Goal: Register for event/course

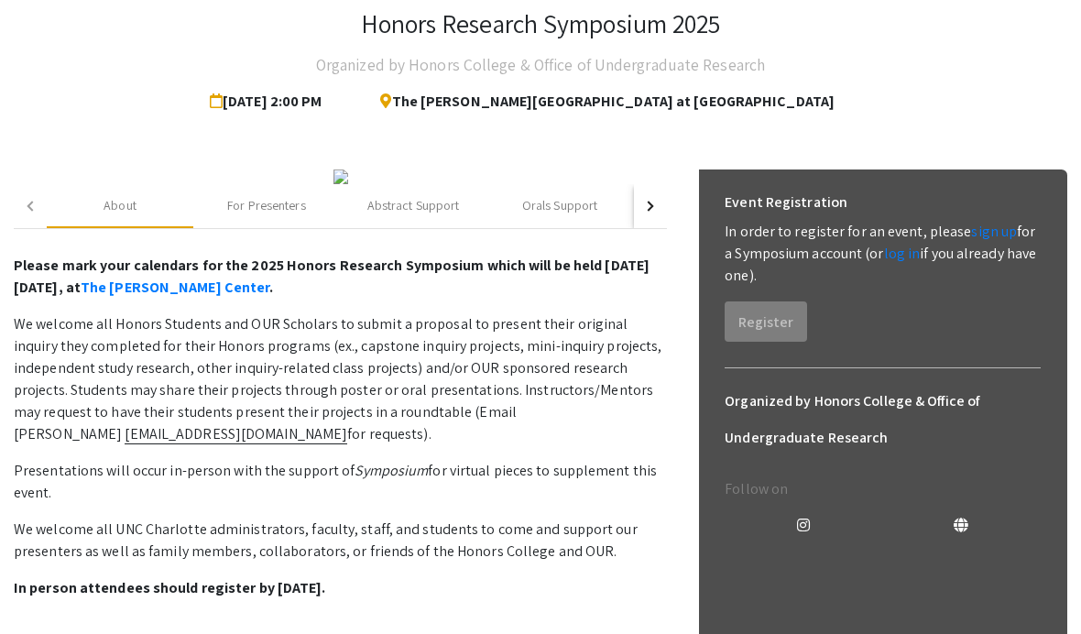
scroll to position [91, 0]
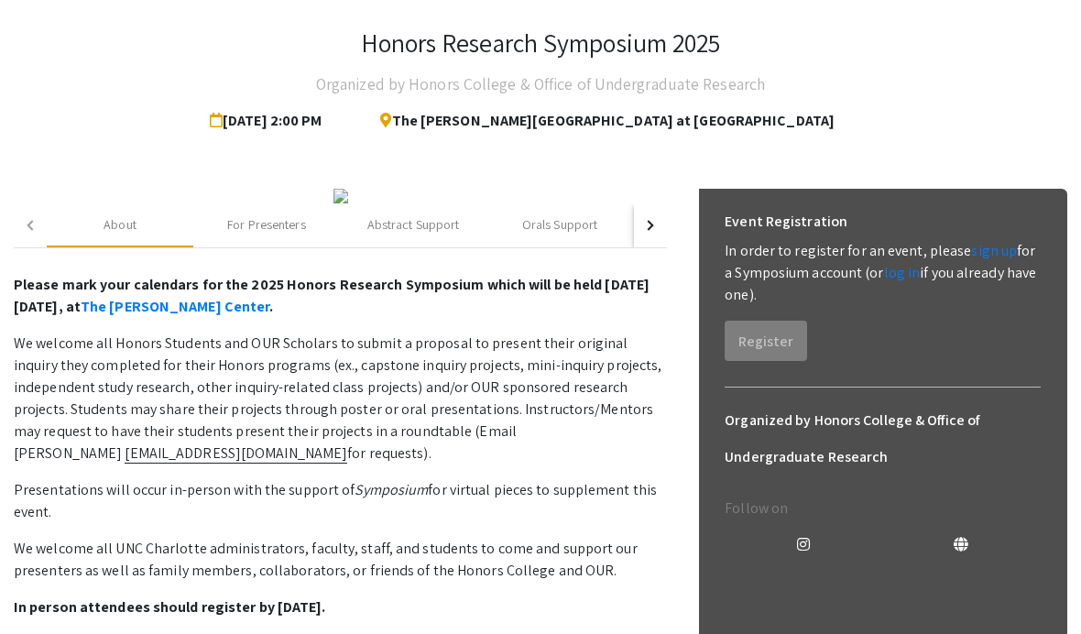
click at [1003, 248] on link "sign up" at bounding box center [994, 251] width 46 height 19
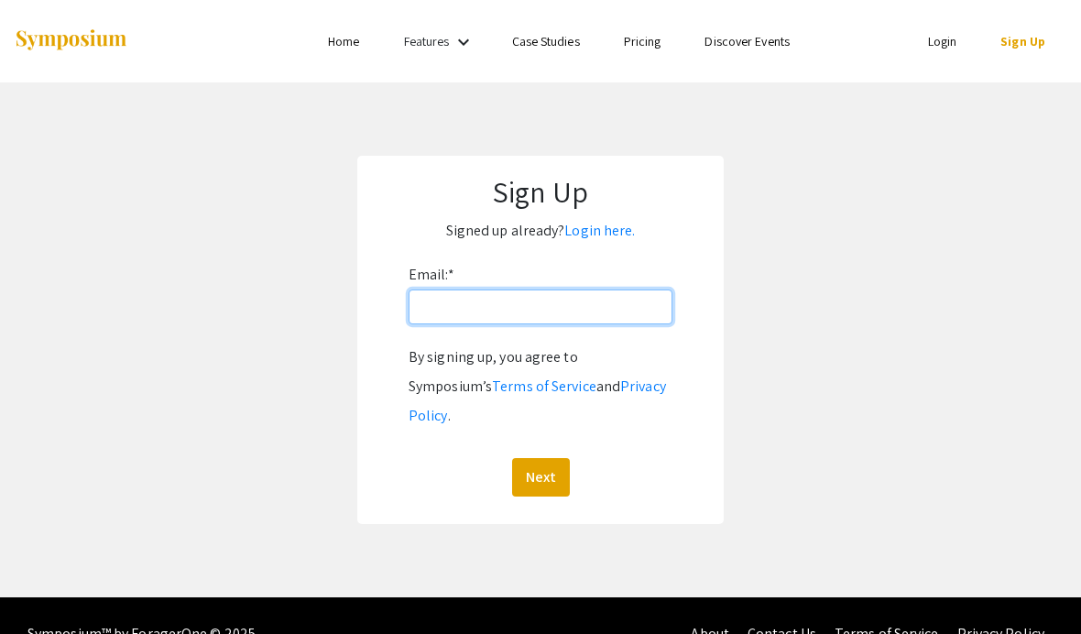
click at [569, 299] on input "Email: *" at bounding box center [541, 307] width 264 height 35
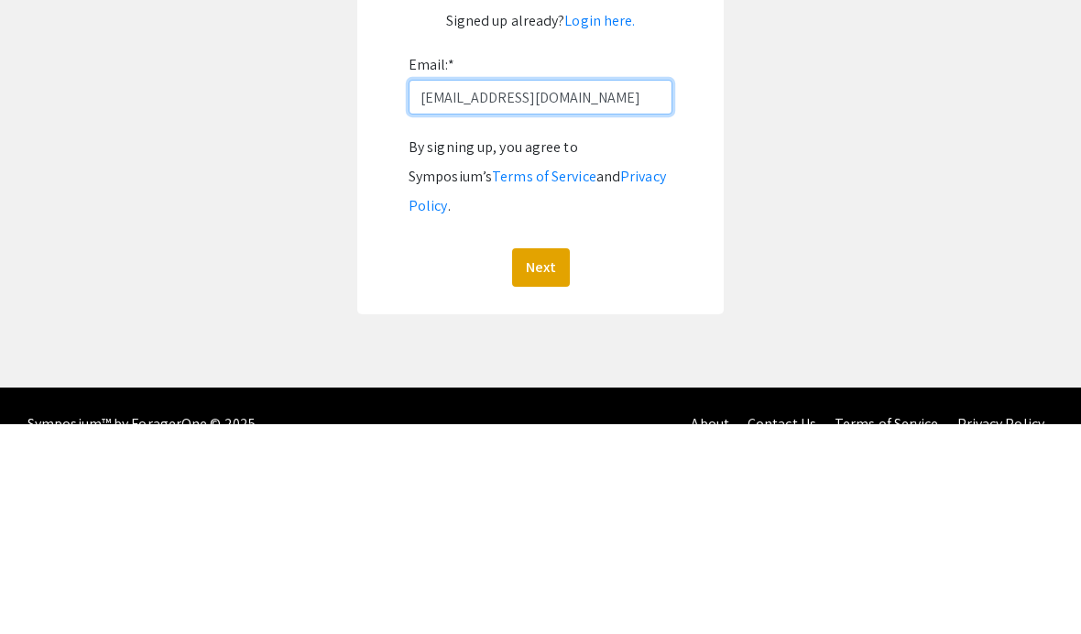
type input "[EMAIL_ADDRESS][DOMAIN_NAME]"
click at [836, 156] on app-signup "Sign Up Signed up already? Login here. Email: * [EMAIL_ADDRESS][DOMAIN_NAME] By…" at bounding box center [540, 340] width 1081 height 368
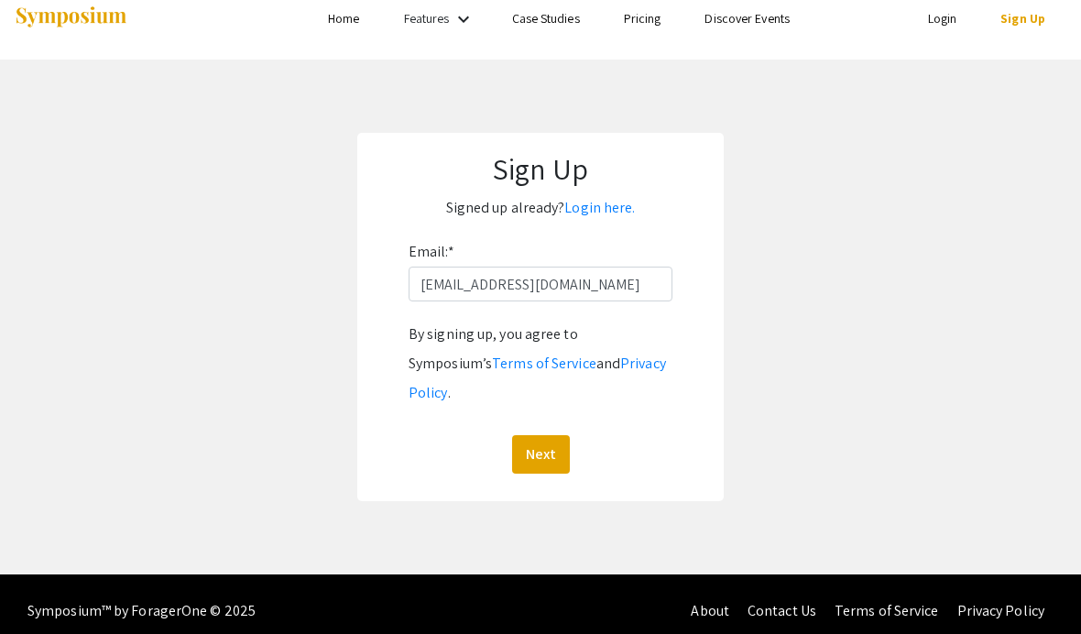
click at [529, 435] on button "Next" at bounding box center [541, 454] width 58 height 38
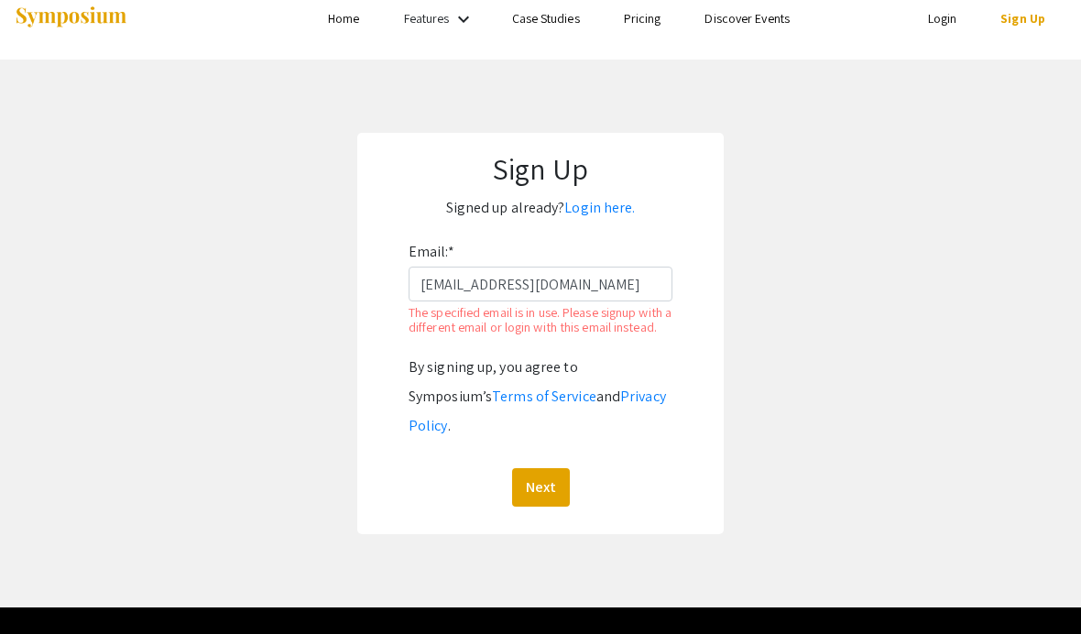
click at [601, 214] on link "Login here." at bounding box center [599, 207] width 71 height 19
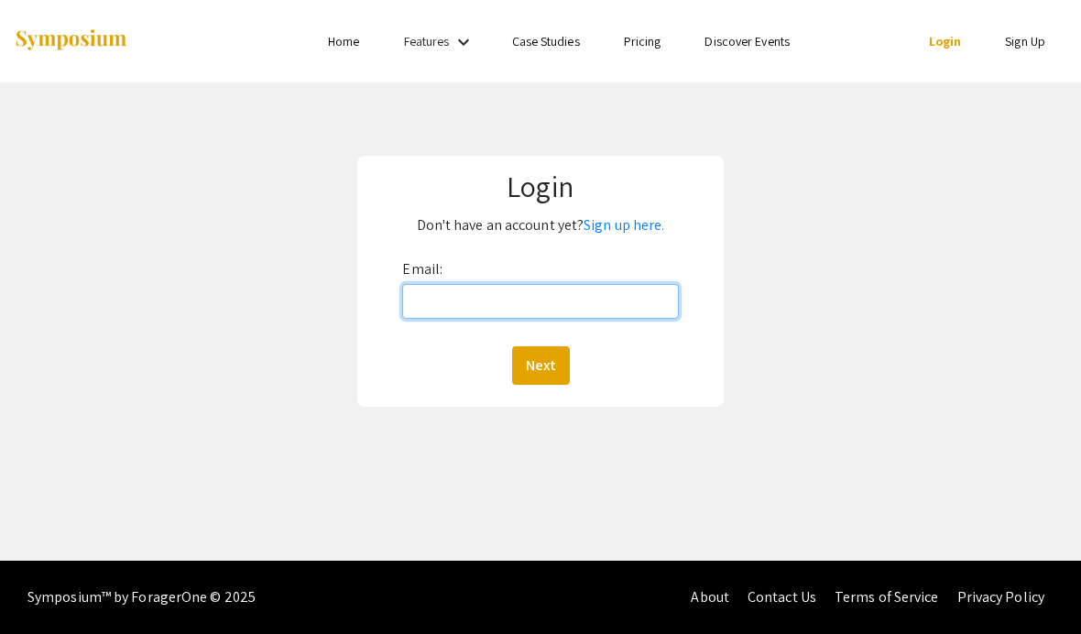
click at [575, 294] on input "Email:" at bounding box center [540, 301] width 276 height 35
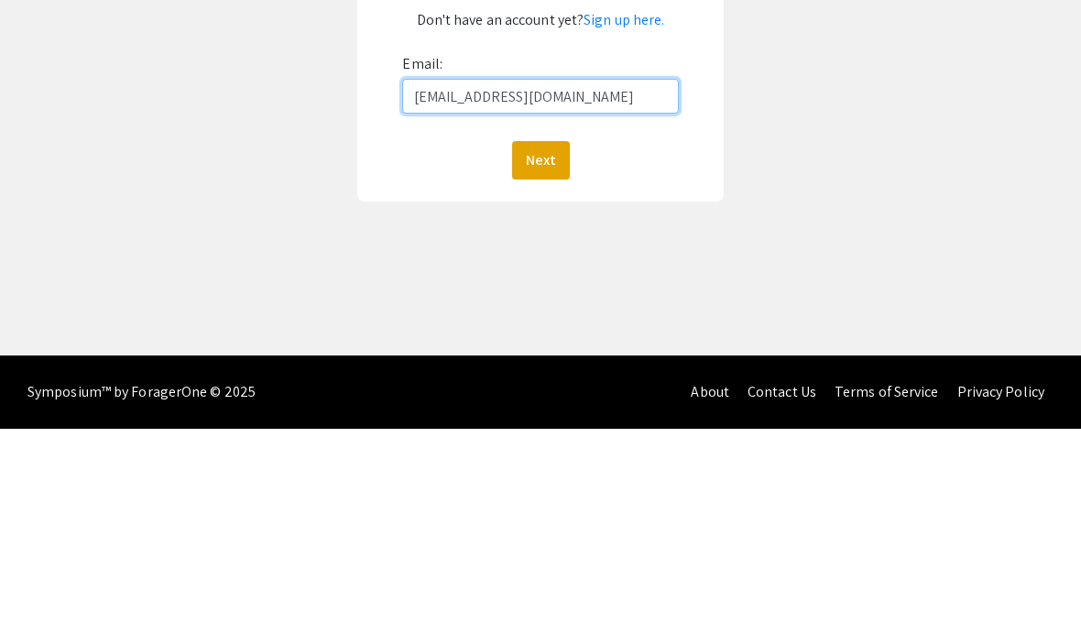
type input "[EMAIL_ADDRESS][DOMAIN_NAME]"
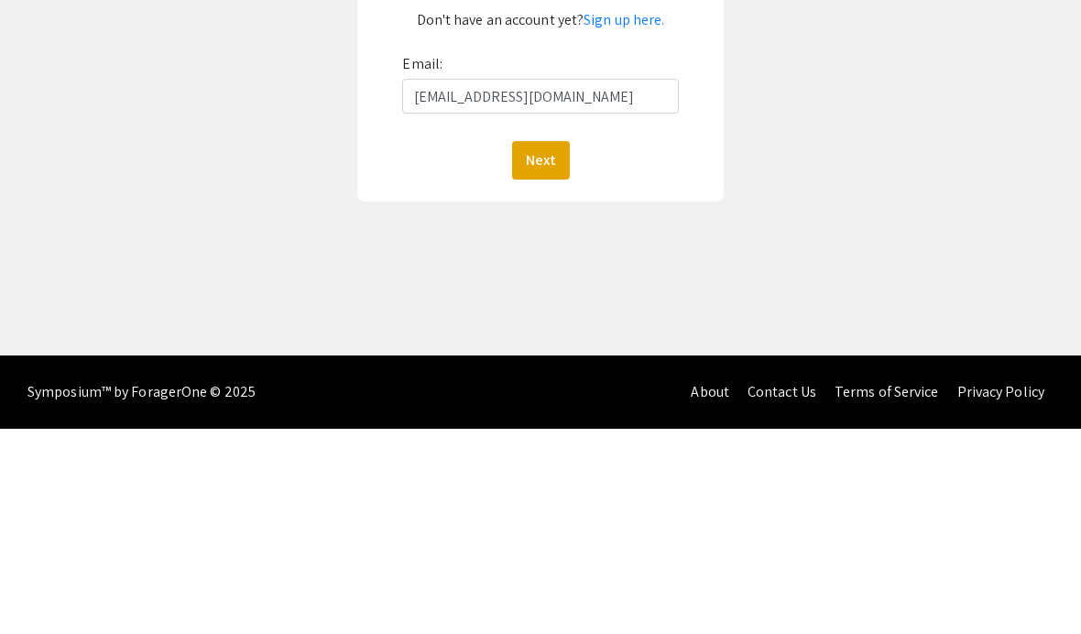
click at [552, 346] on button "Next" at bounding box center [541, 365] width 58 height 38
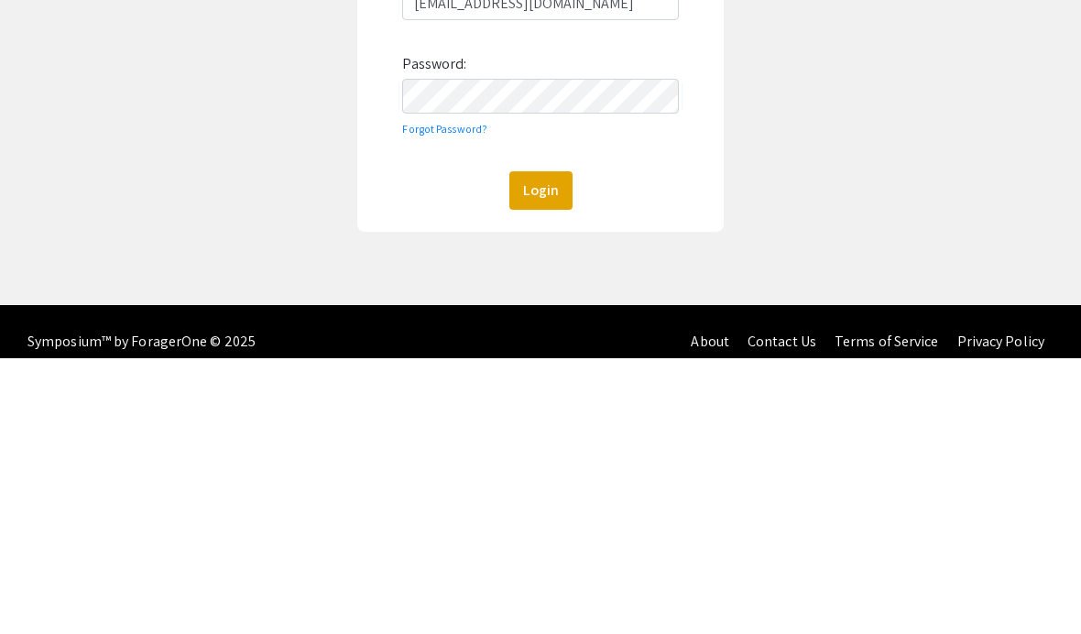
click at [541, 447] on button "Login" at bounding box center [540, 466] width 63 height 38
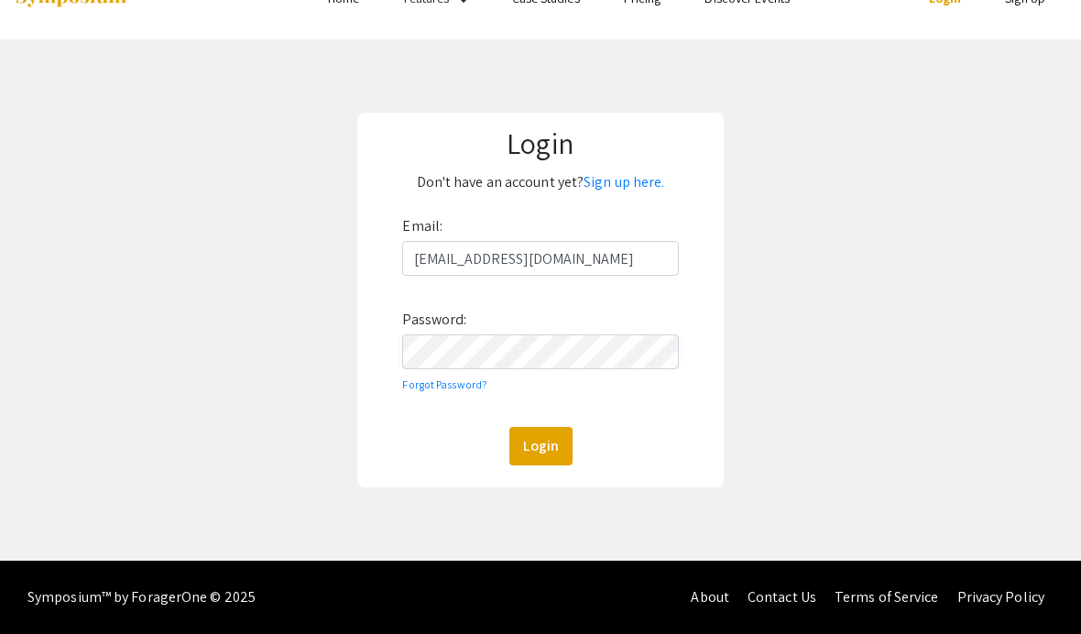
scroll to position [38, 0]
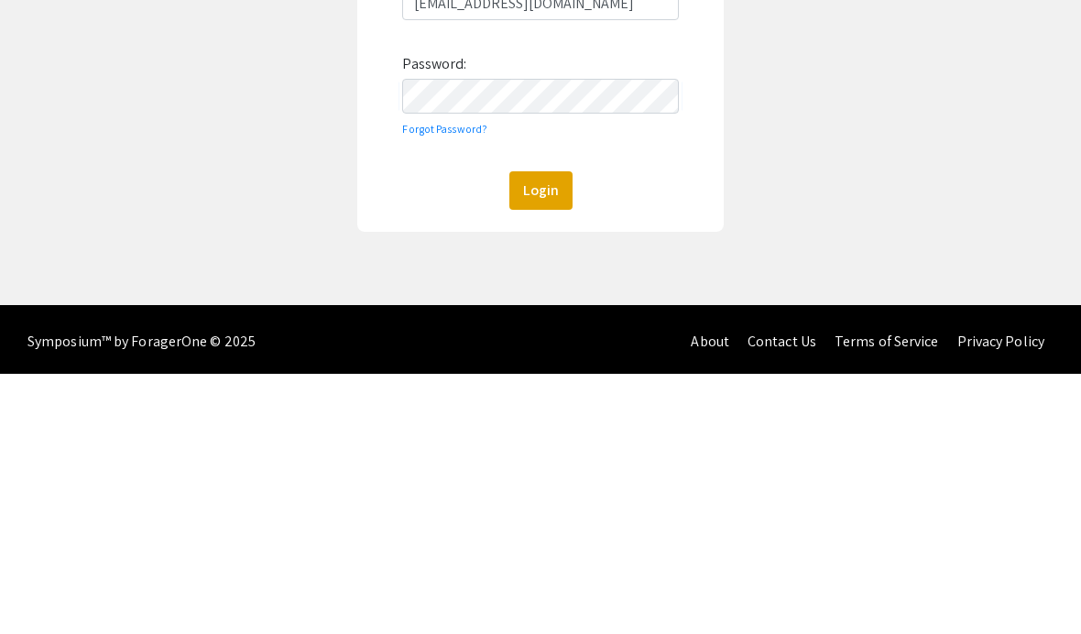
click at [554, 432] on button "Login" at bounding box center [540, 451] width 63 height 38
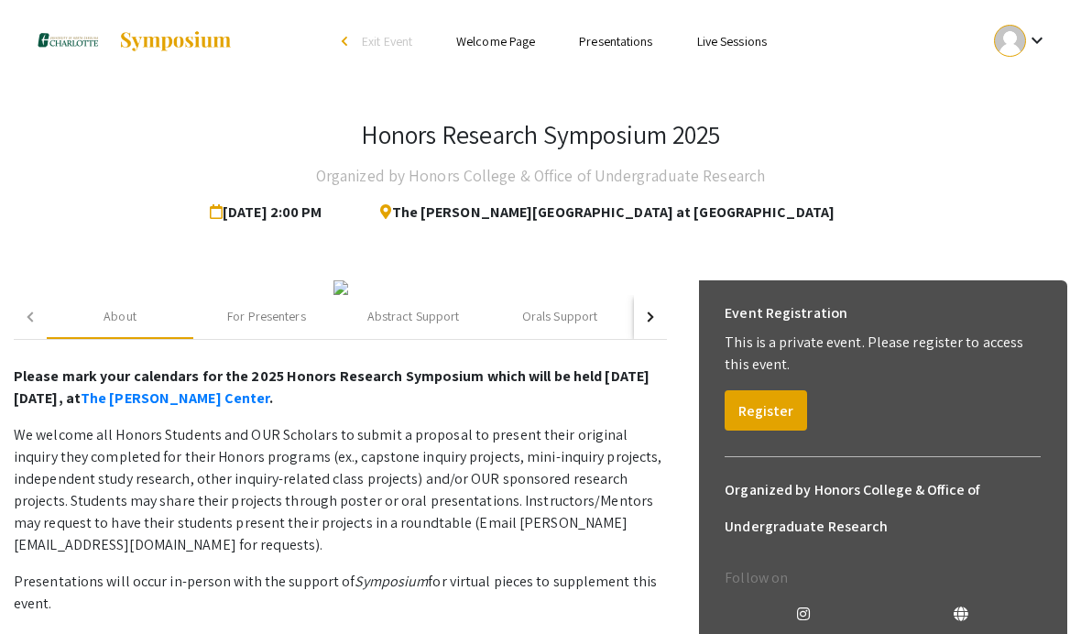
click at [1037, 49] on mat-icon "keyboard_arrow_down" at bounding box center [1037, 40] width 22 height 22
click at [1036, 44] on div at bounding box center [540, 317] width 1081 height 634
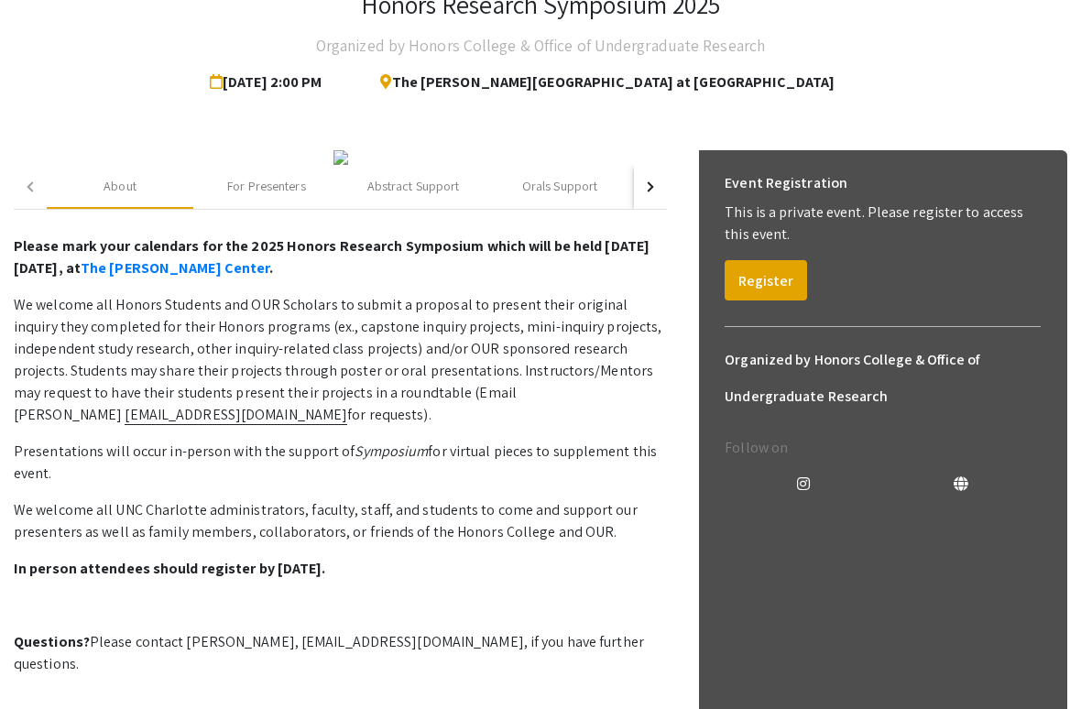
scroll to position [136, 0]
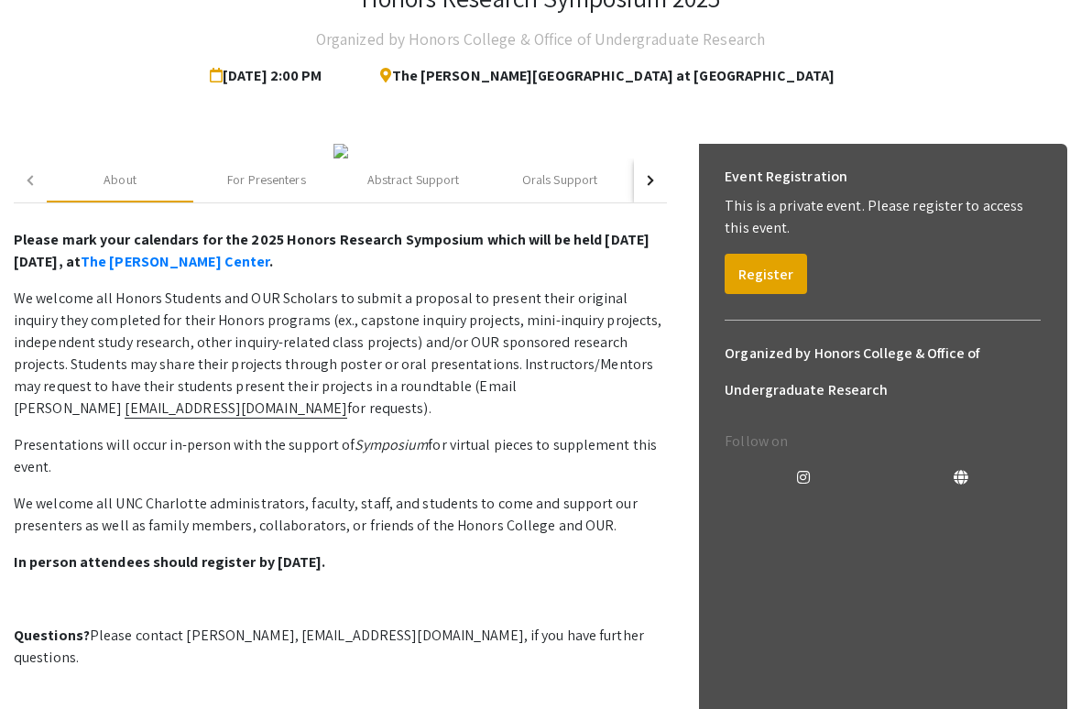
click at [775, 279] on button "Register" at bounding box center [766, 275] width 82 height 40
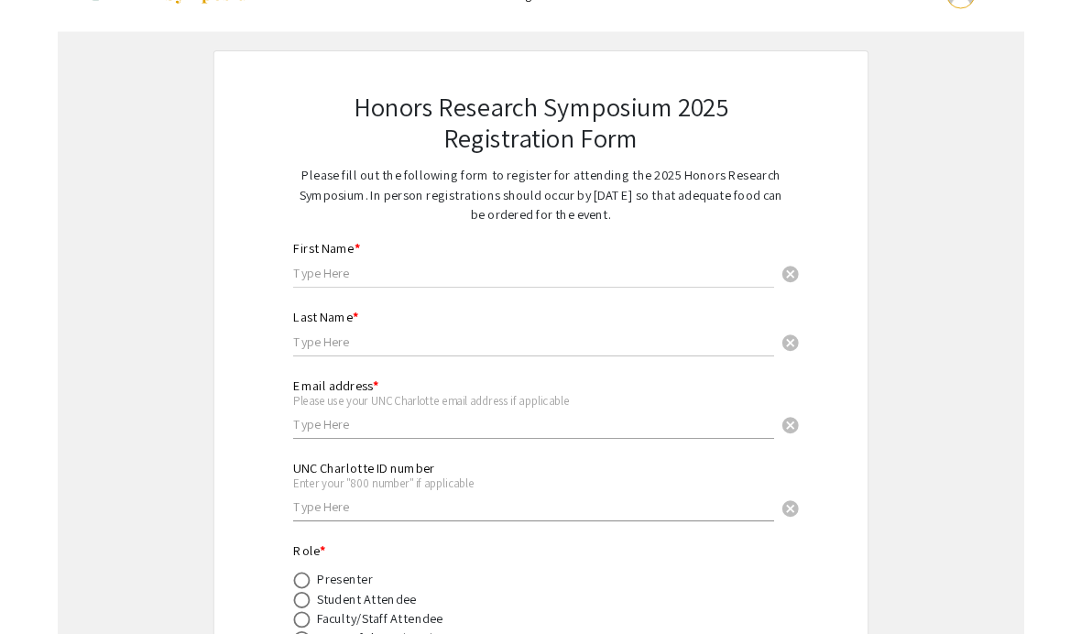
scroll to position [48, 0]
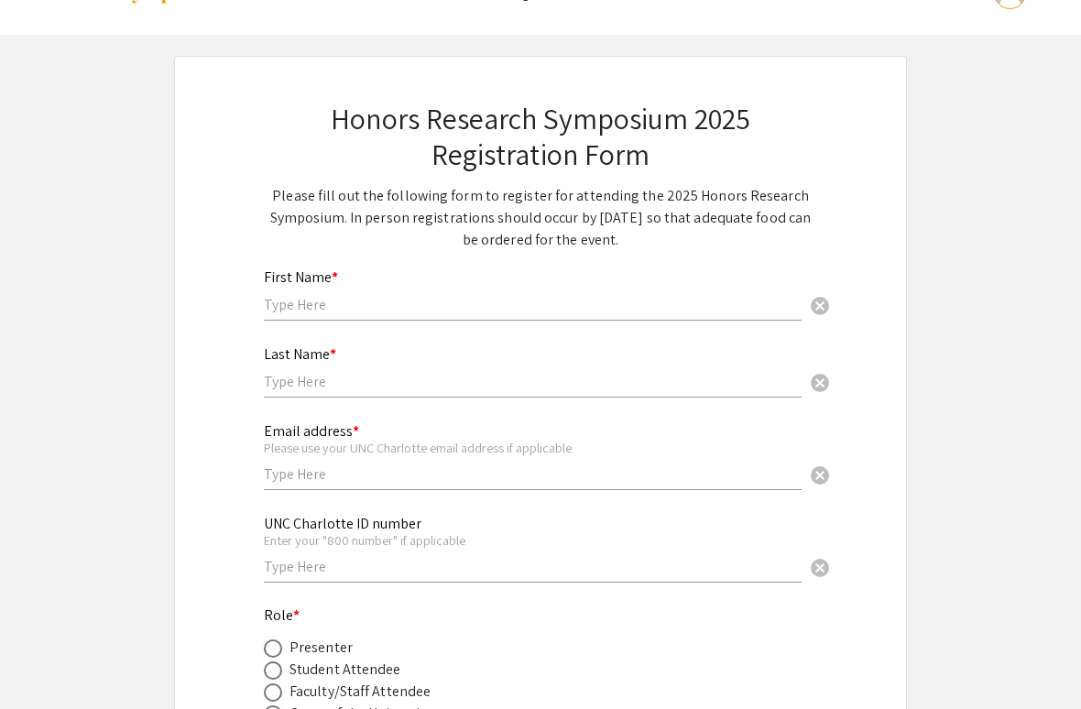
click at [647, 313] on input "text" at bounding box center [533, 304] width 538 height 19
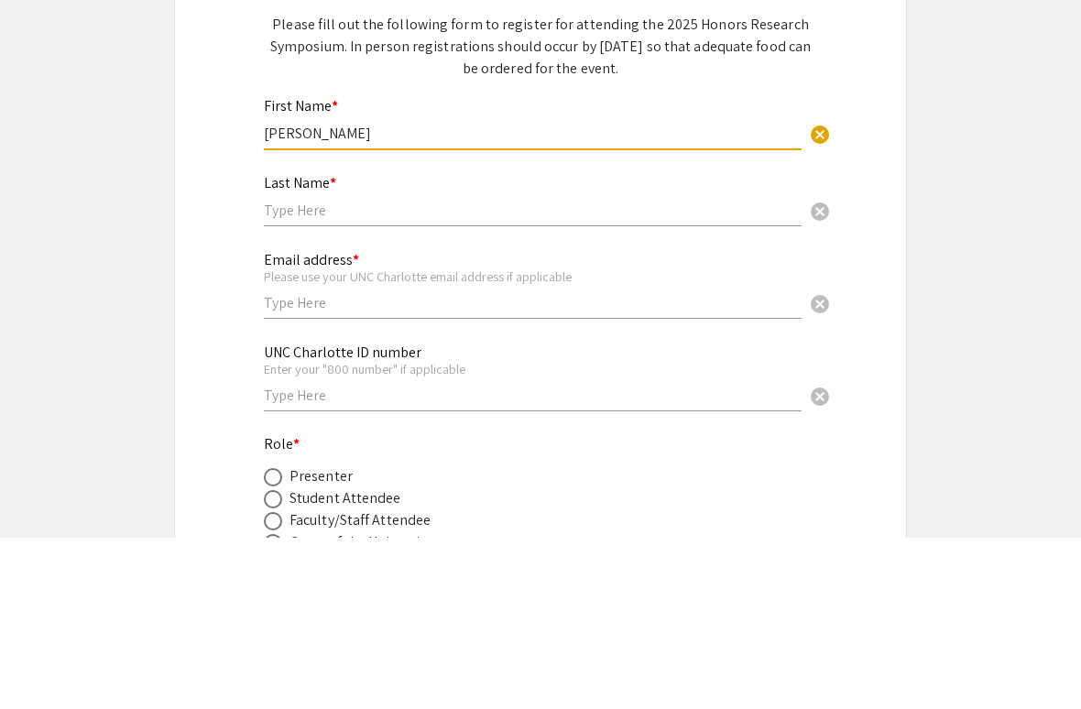
type input "[PERSON_NAME]"
click at [551, 372] on input "text" at bounding box center [533, 381] width 538 height 19
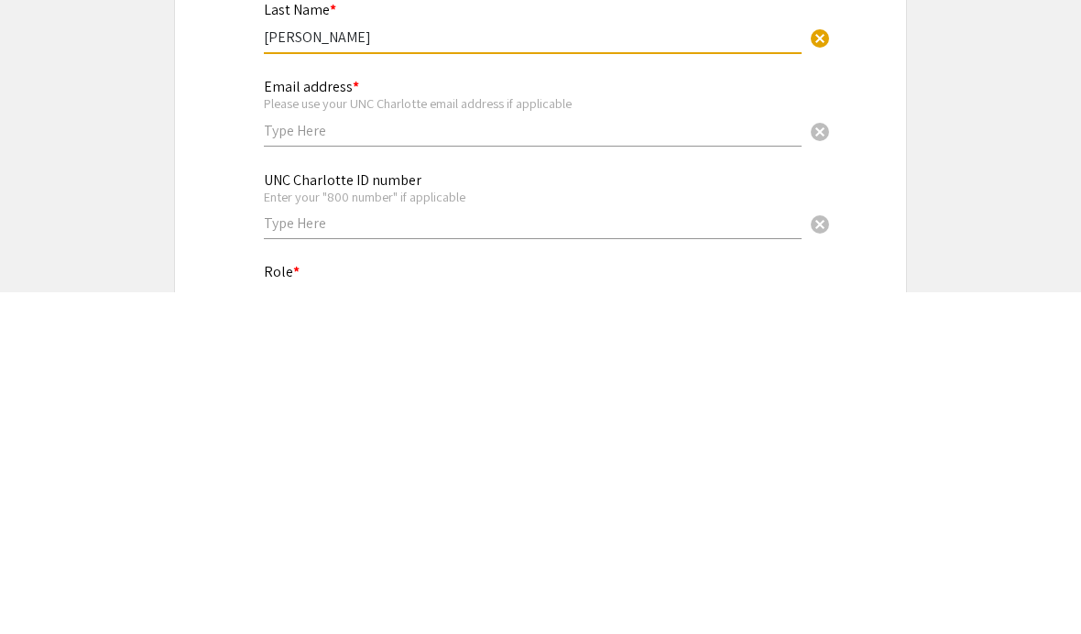
type input "[PERSON_NAME]"
click at [574, 463] on input "text" at bounding box center [533, 472] width 538 height 19
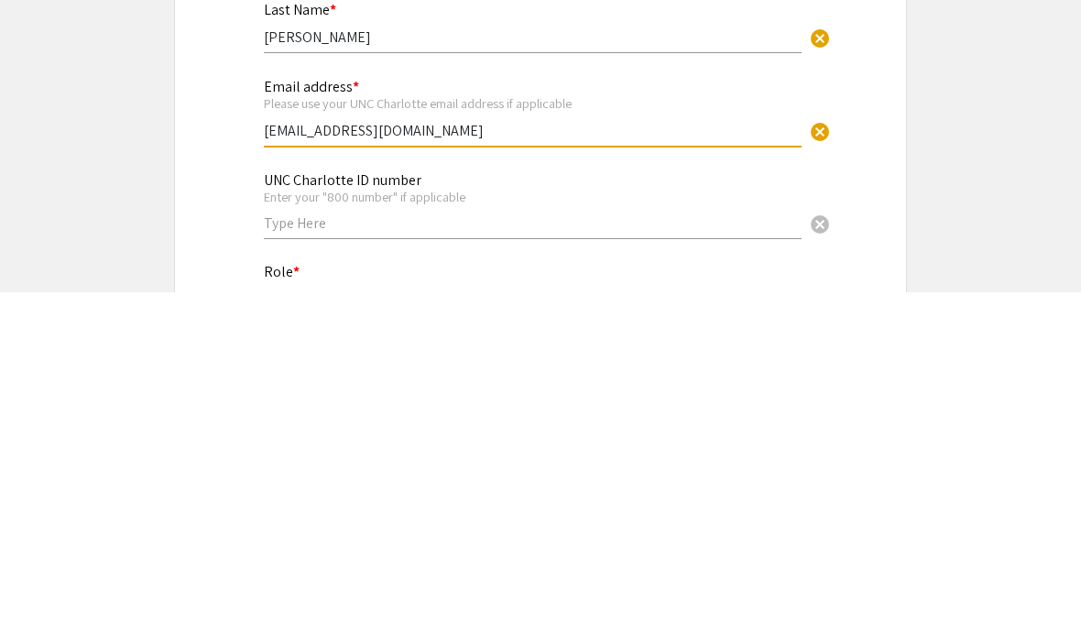
type input "[EMAIL_ADDRESS][DOMAIN_NAME]"
click at [949, 112] on app-registration-form-submission "Honors Research Symposium 2025 Registration Form Please fill out the following …" at bounding box center [540, 538] width 1081 height 968
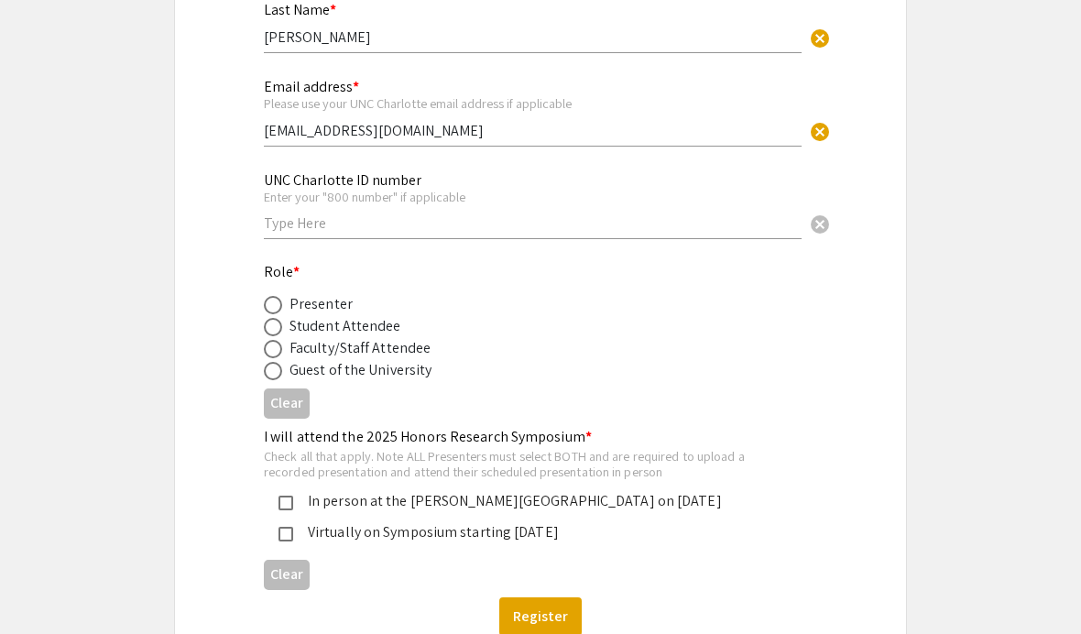
click at [644, 230] on input "text" at bounding box center [533, 222] width 538 height 19
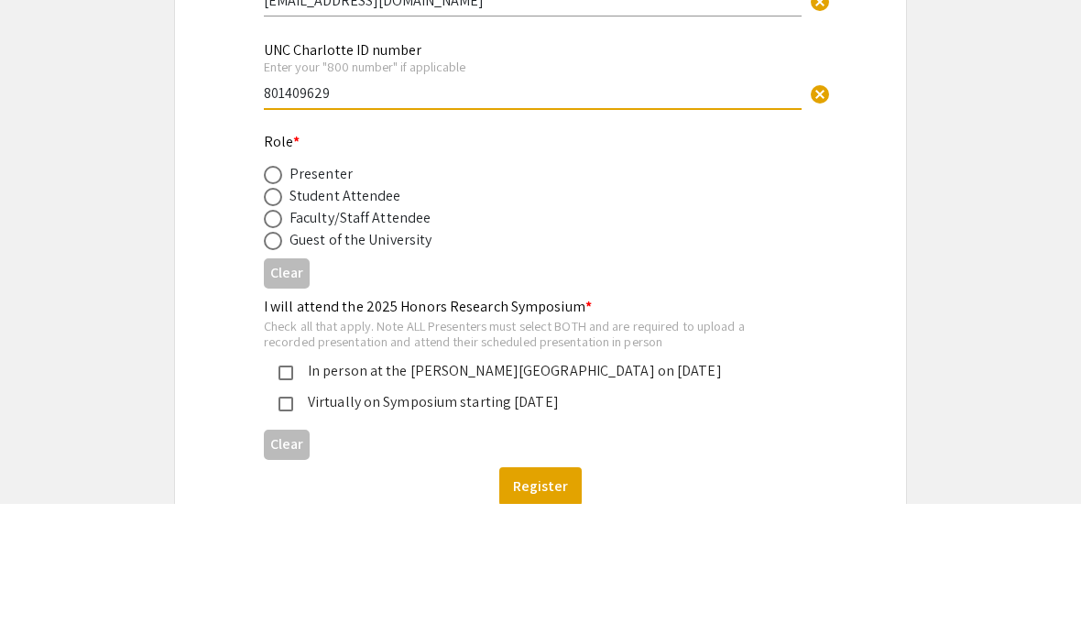
type input "801409629"
click at [1000, 109] on app-registration-form-submission "Honors Research Symposium 2025 Registration Form Please fill out the following …" at bounding box center [540, 196] width 1081 height 968
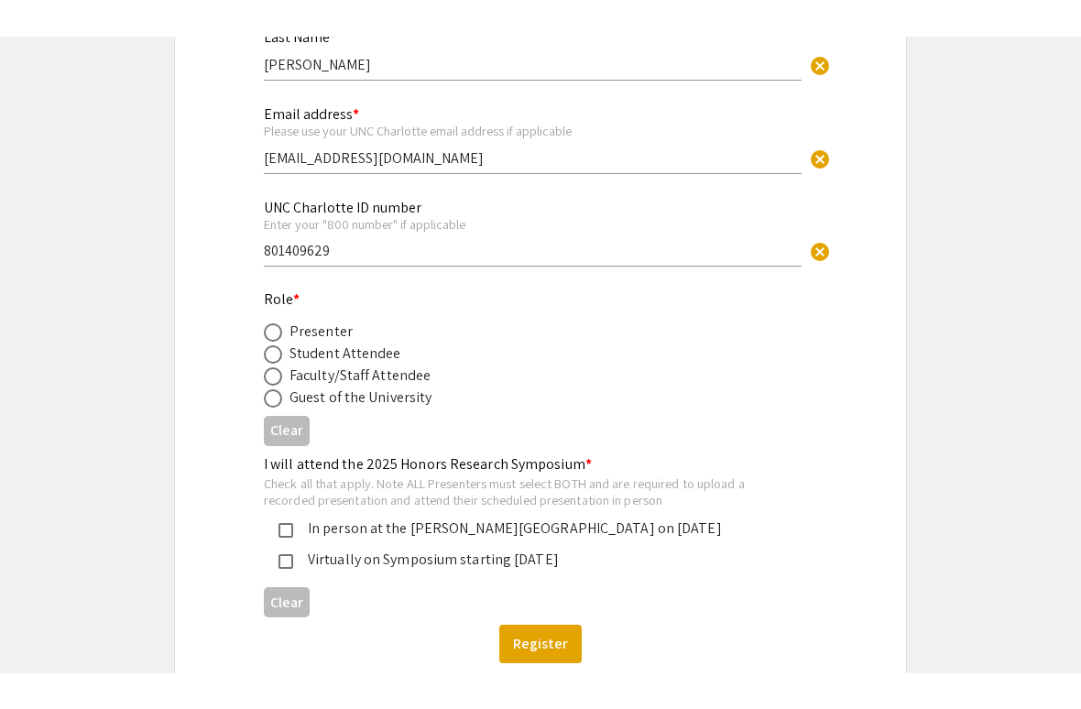
scroll to position [325, 0]
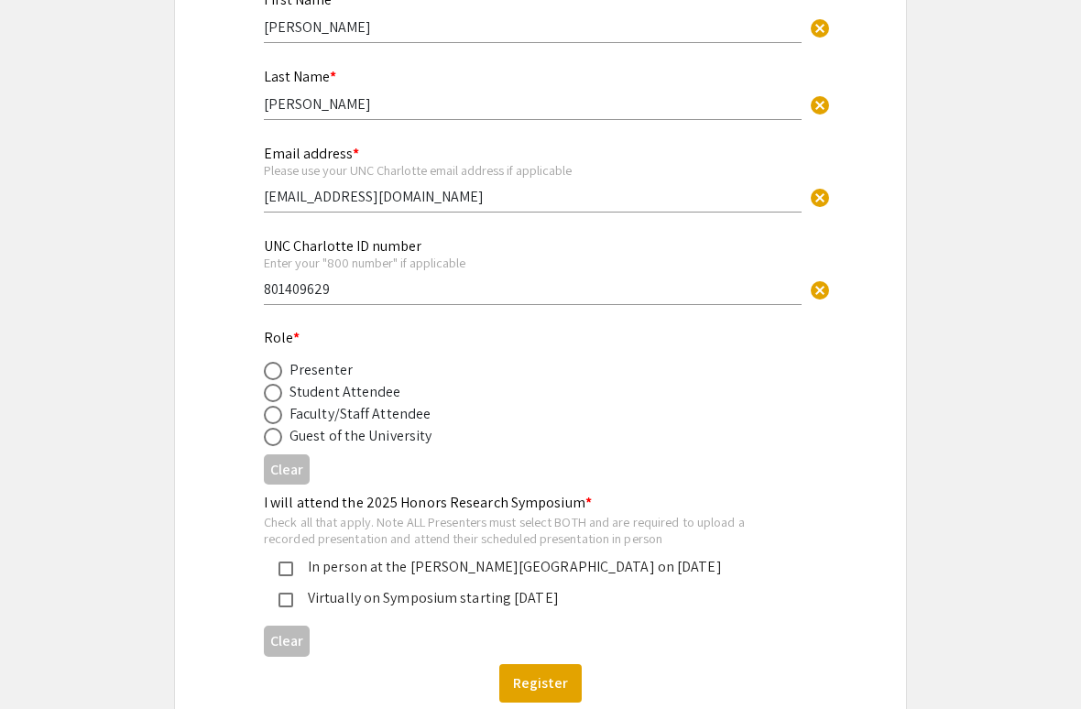
click at [268, 374] on span at bounding box center [273, 371] width 18 height 18
click at [268, 374] on input "radio" at bounding box center [273, 371] width 18 height 18
radio input "true"
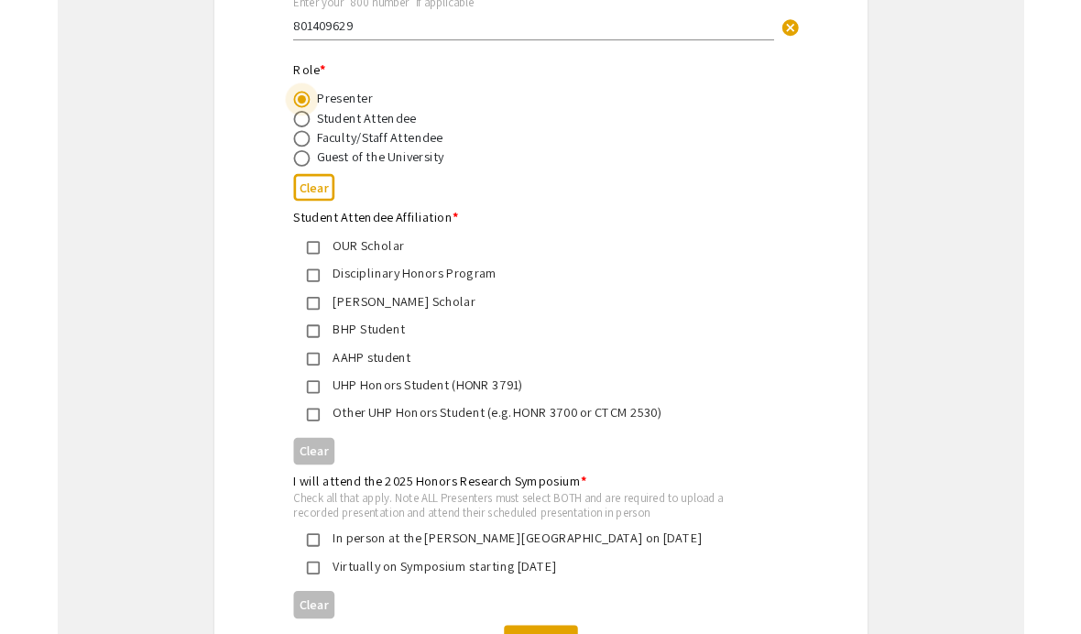
scroll to position [660, 0]
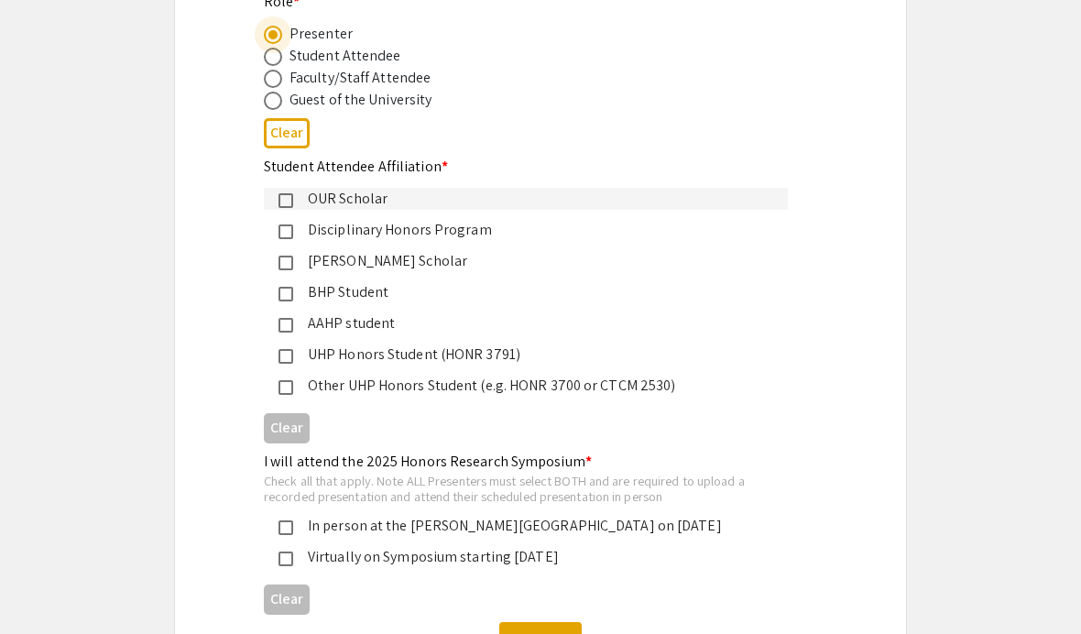
click at [291, 207] on mat-pseudo-checkbox at bounding box center [286, 200] width 15 height 15
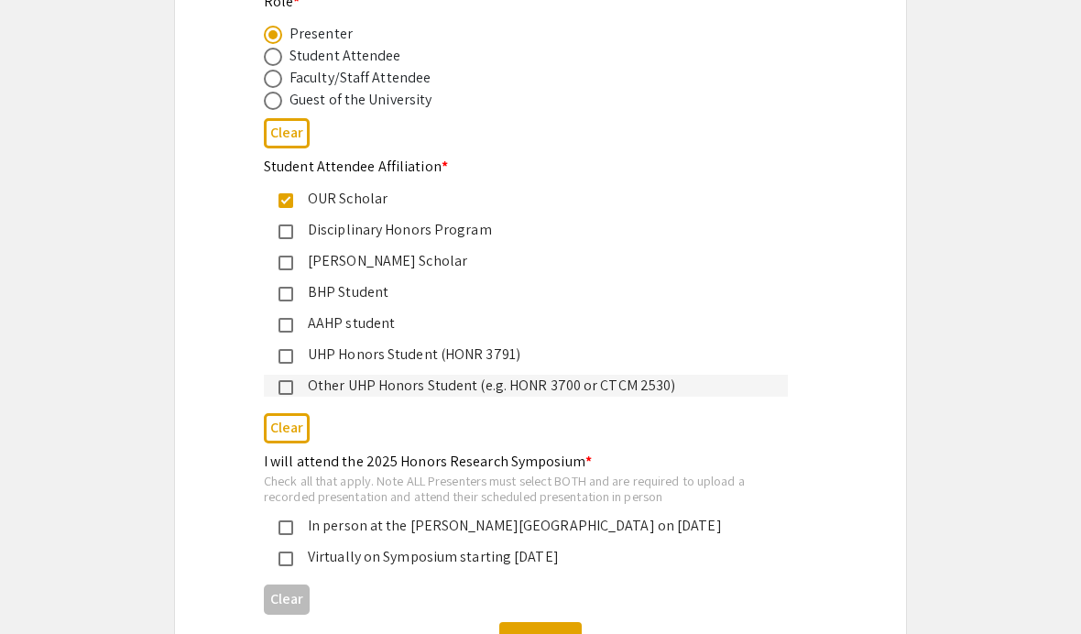
click at [294, 397] on div "Other UHP Honors Student (e.g. HONR 3700 or CTCM 2530)" at bounding box center [533, 386] width 480 height 22
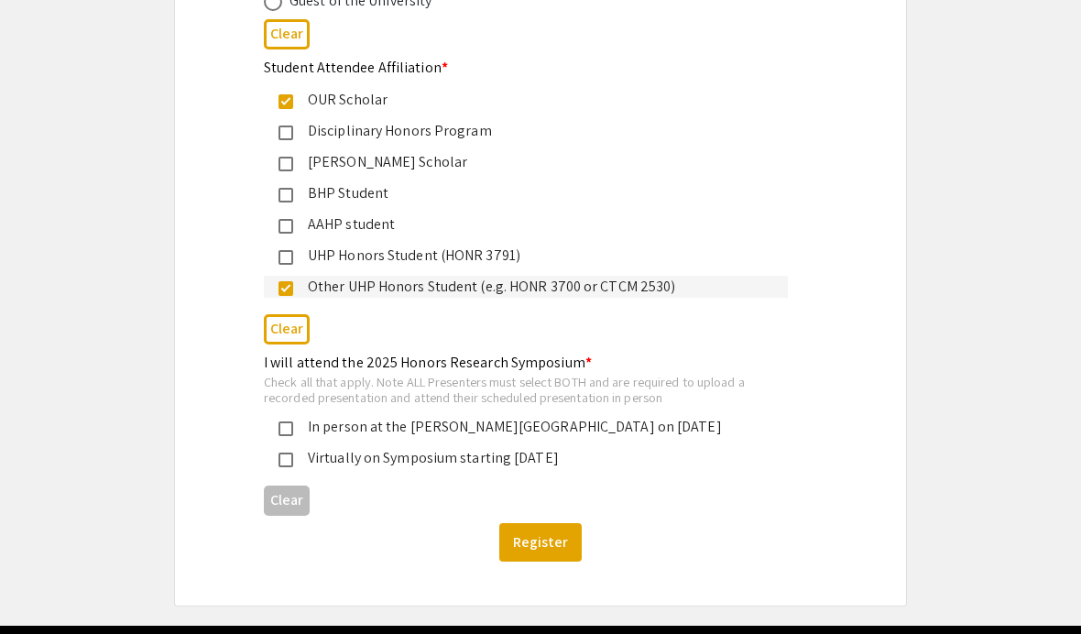
scroll to position [828, 0]
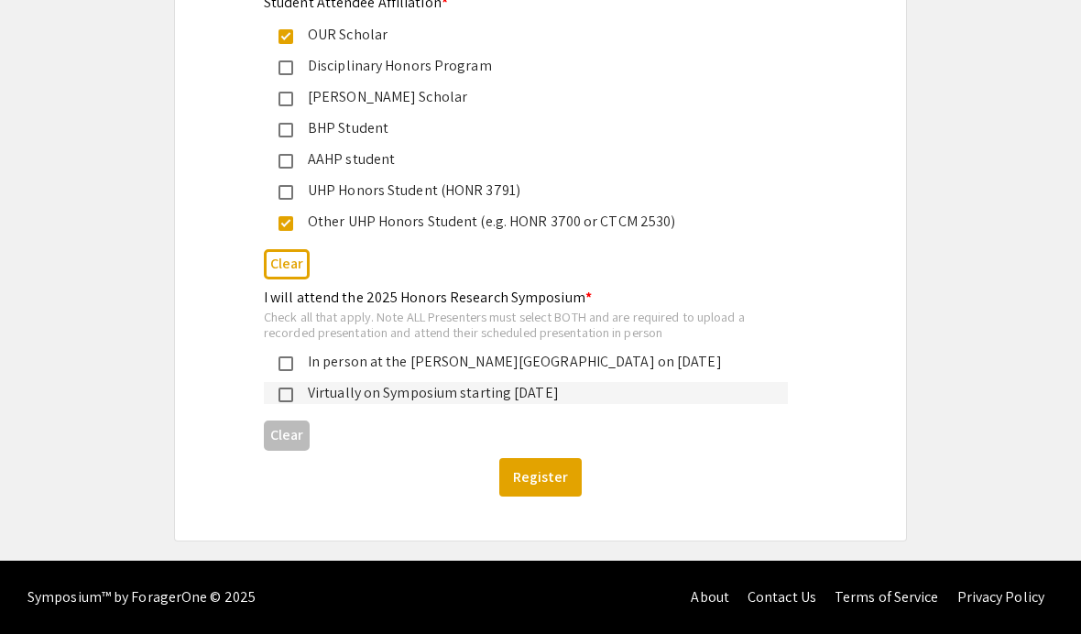
click at [274, 383] on div "Virtually on Symposium starting [DATE]" at bounding box center [526, 393] width 524 height 22
click at [281, 399] on mat-pseudo-checkbox at bounding box center [286, 395] width 15 height 15
click at [279, 368] on mat-pseudo-checkbox at bounding box center [286, 363] width 15 height 15
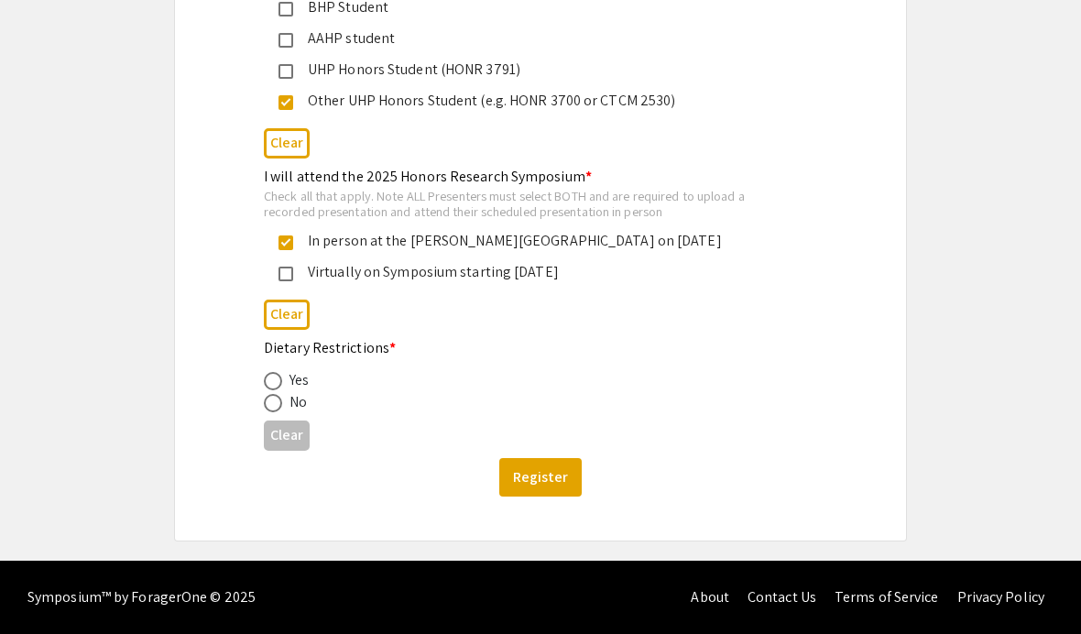
click at [265, 402] on span at bounding box center [273, 403] width 18 height 18
click at [265, 402] on input "radio" at bounding box center [273, 403] width 18 height 18
radio input "true"
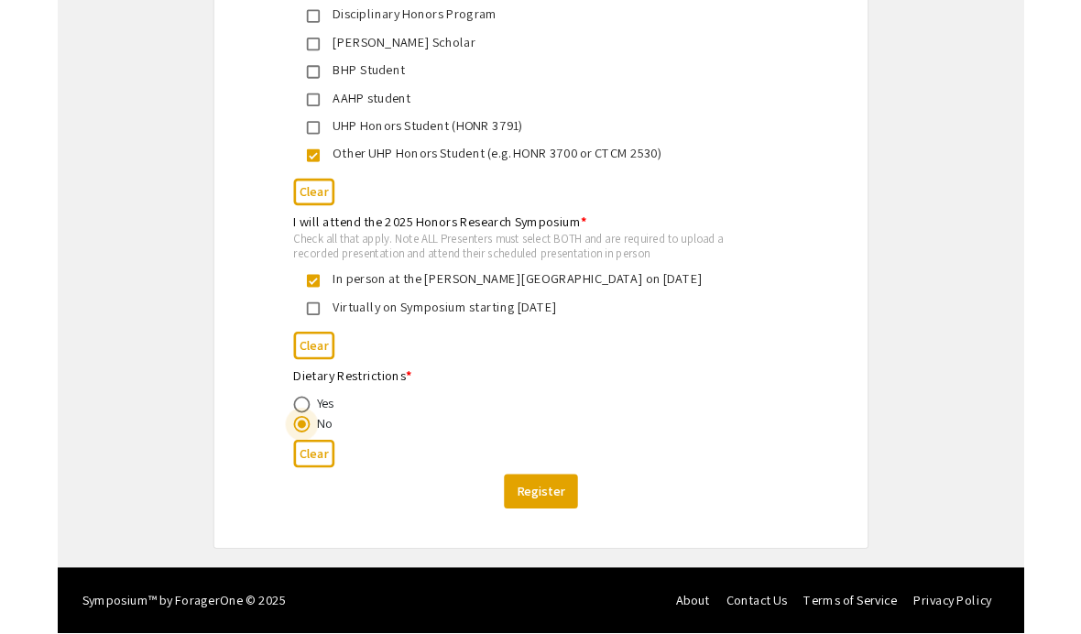
scroll to position [949, 0]
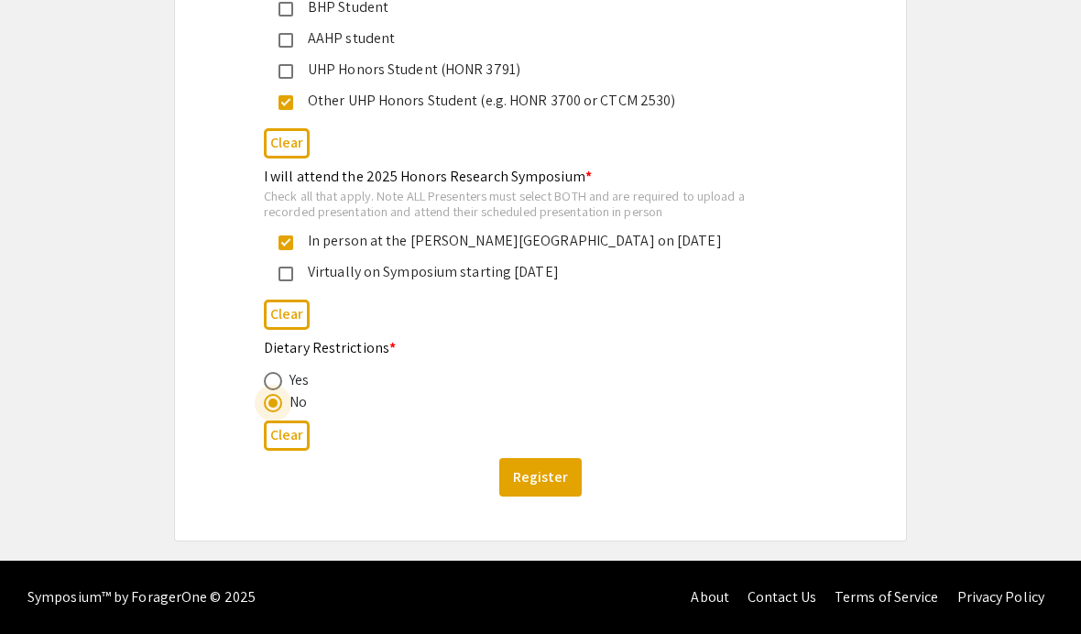
click at [552, 480] on button "Register" at bounding box center [540, 477] width 82 height 38
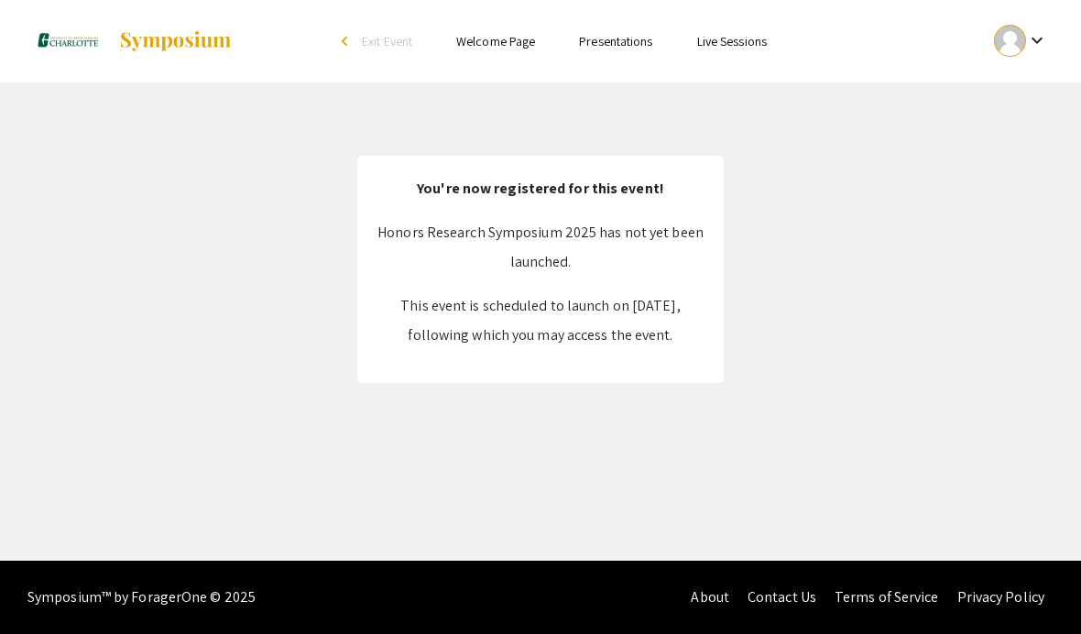
scroll to position [0, 0]
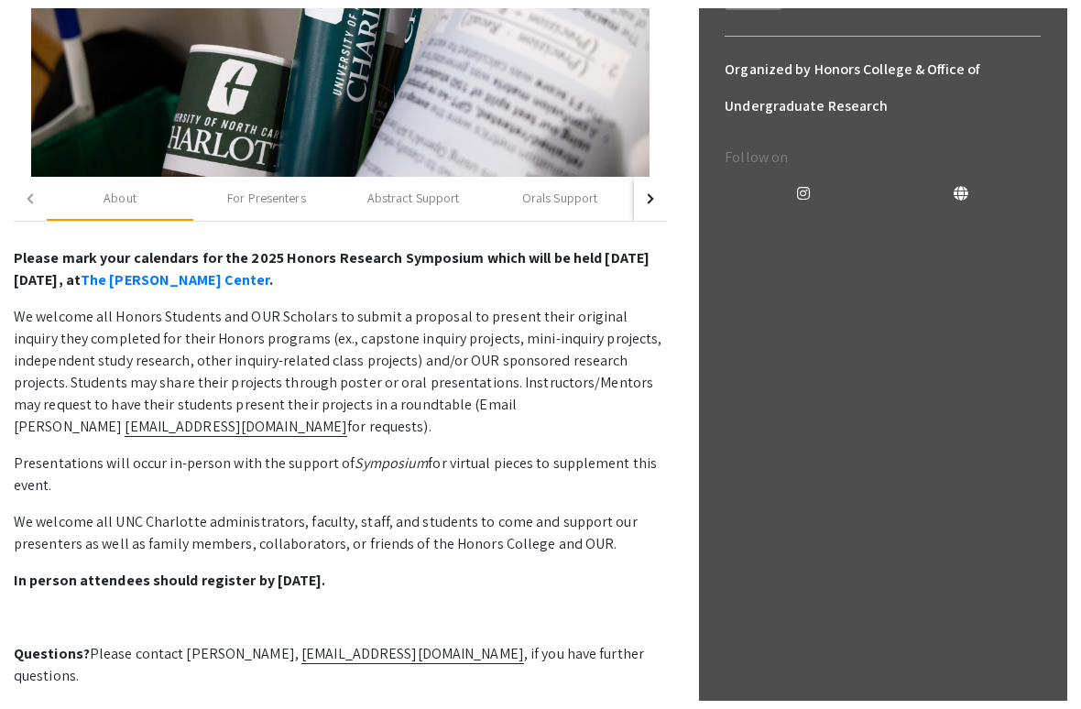
scroll to position [508, 0]
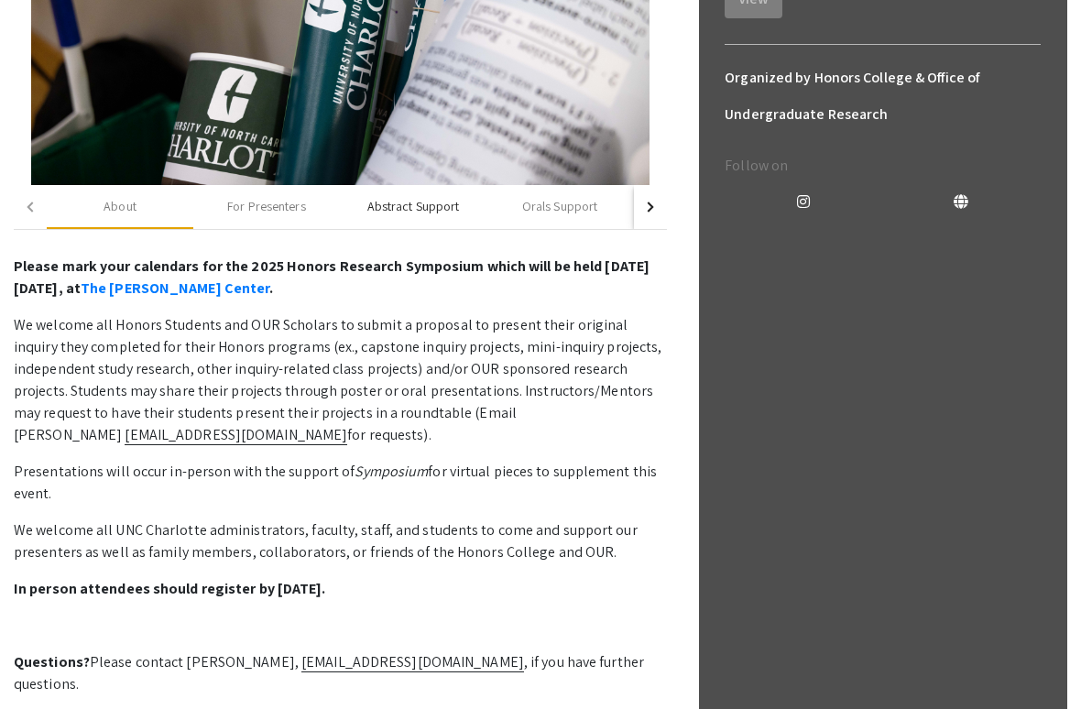
click at [435, 206] on div "Abstract Support" at bounding box center [413, 206] width 93 height 19
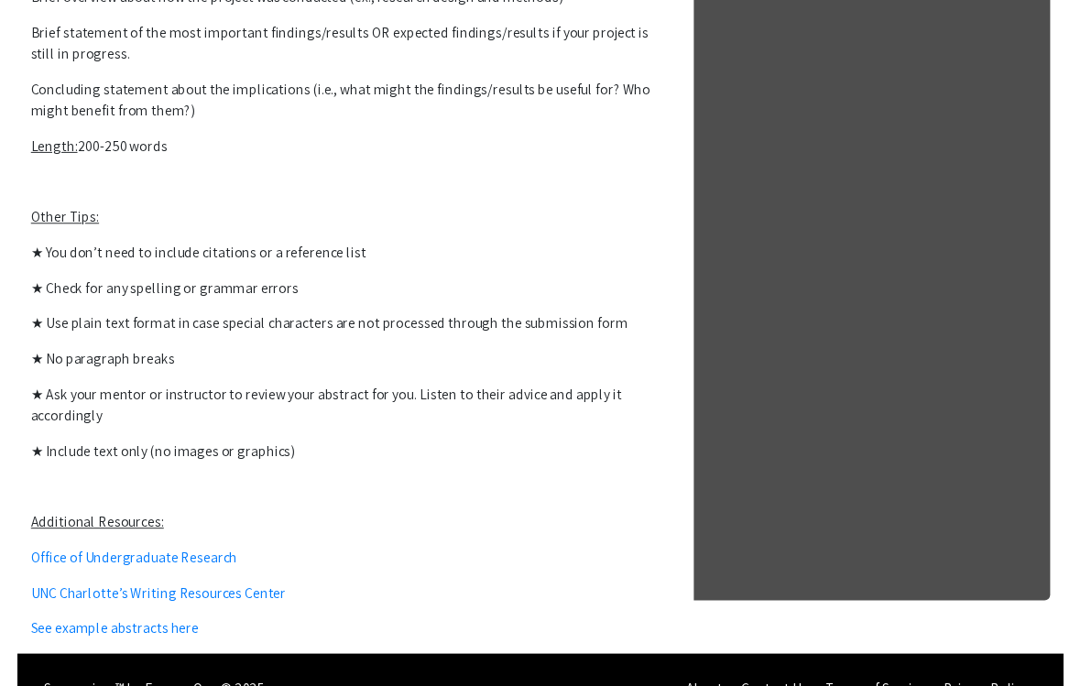
scroll to position [1416, 0]
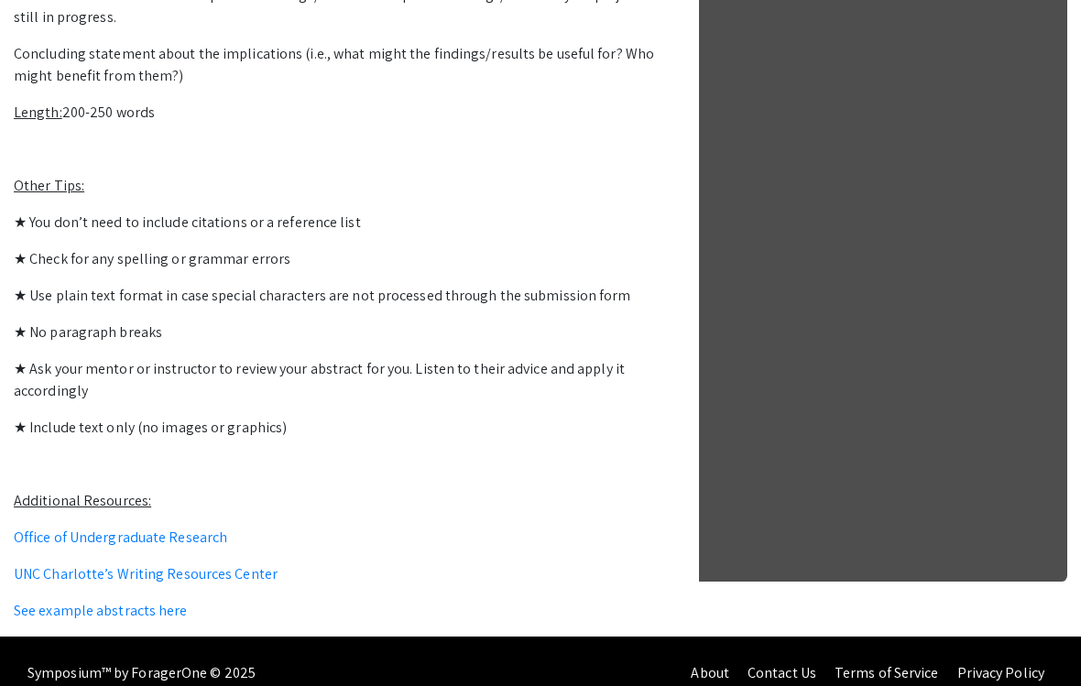
click at [62, 143] on p at bounding box center [340, 149] width 653 height 22
click at [66, 611] on link "See example abstracts here" at bounding box center [101, 610] width 174 height 19
